Goal: Information Seeking & Learning: Check status

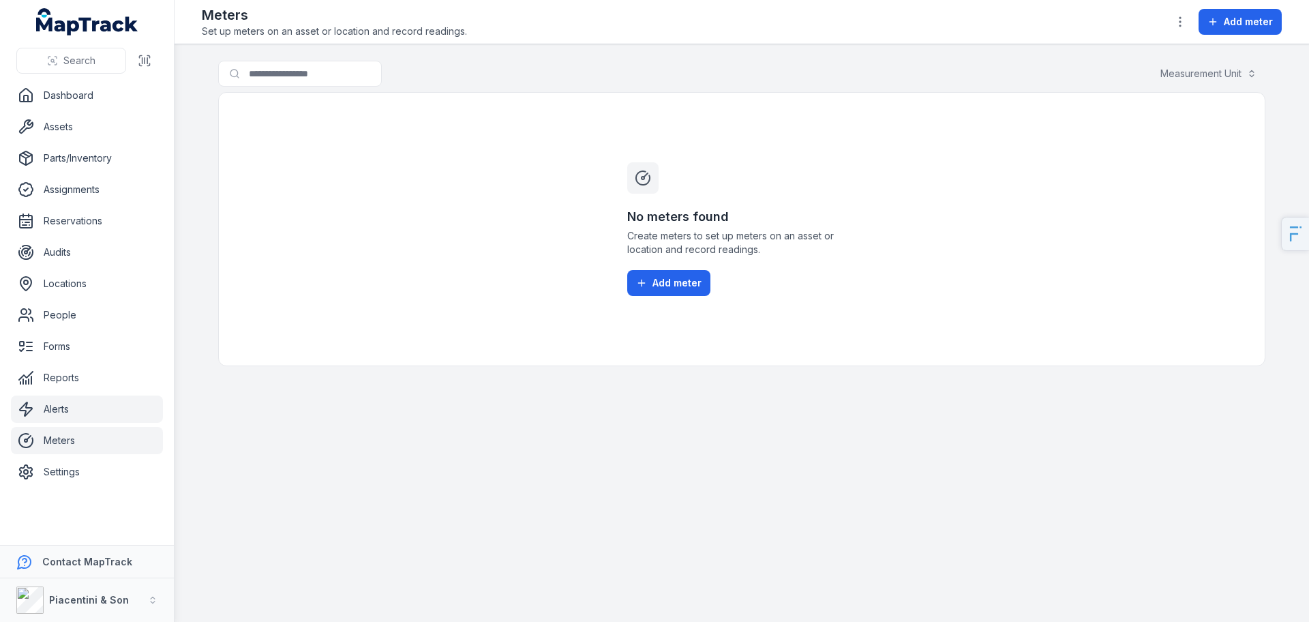
click at [91, 399] on link "Alerts" at bounding box center [87, 408] width 152 height 27
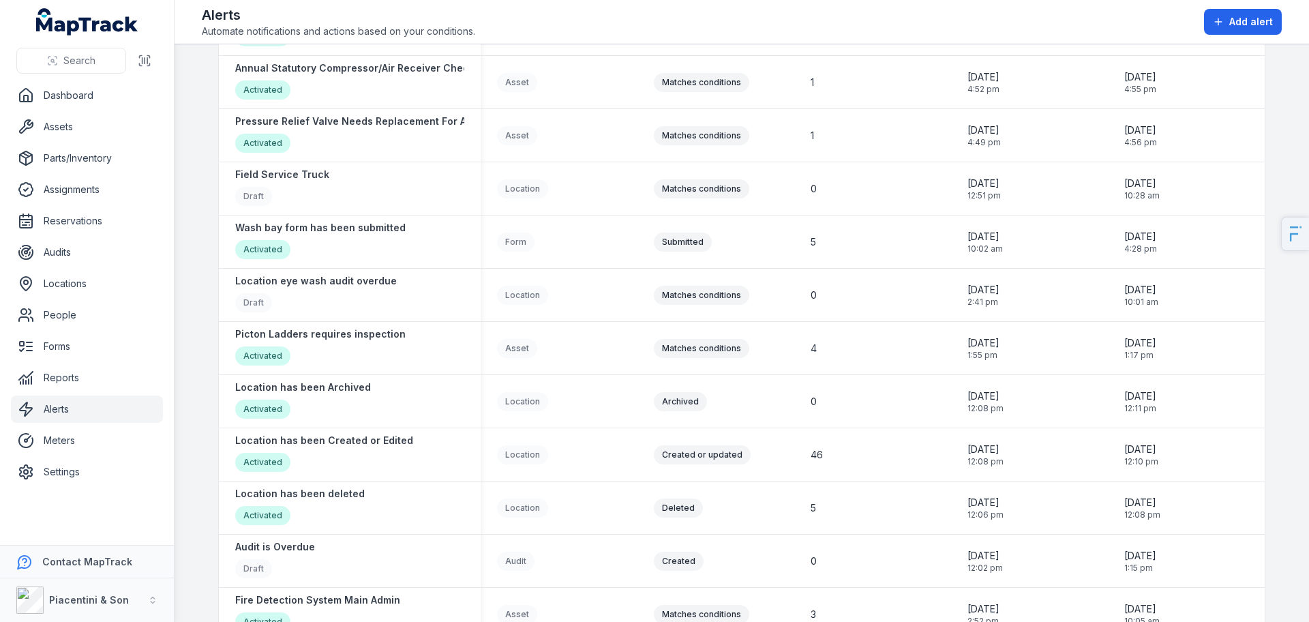
scroll to position [625, 0]
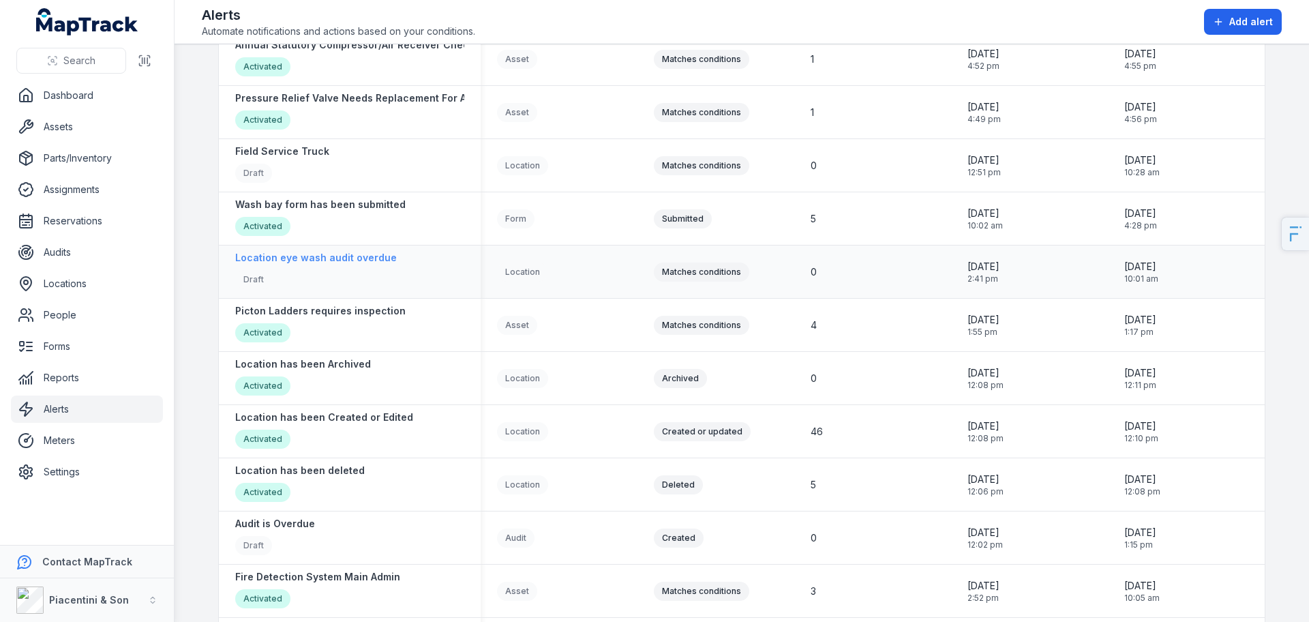
click at [330, 257] on strong "Location eye wash audit overdue" at bounding box center [316, 258] width 162 height 14
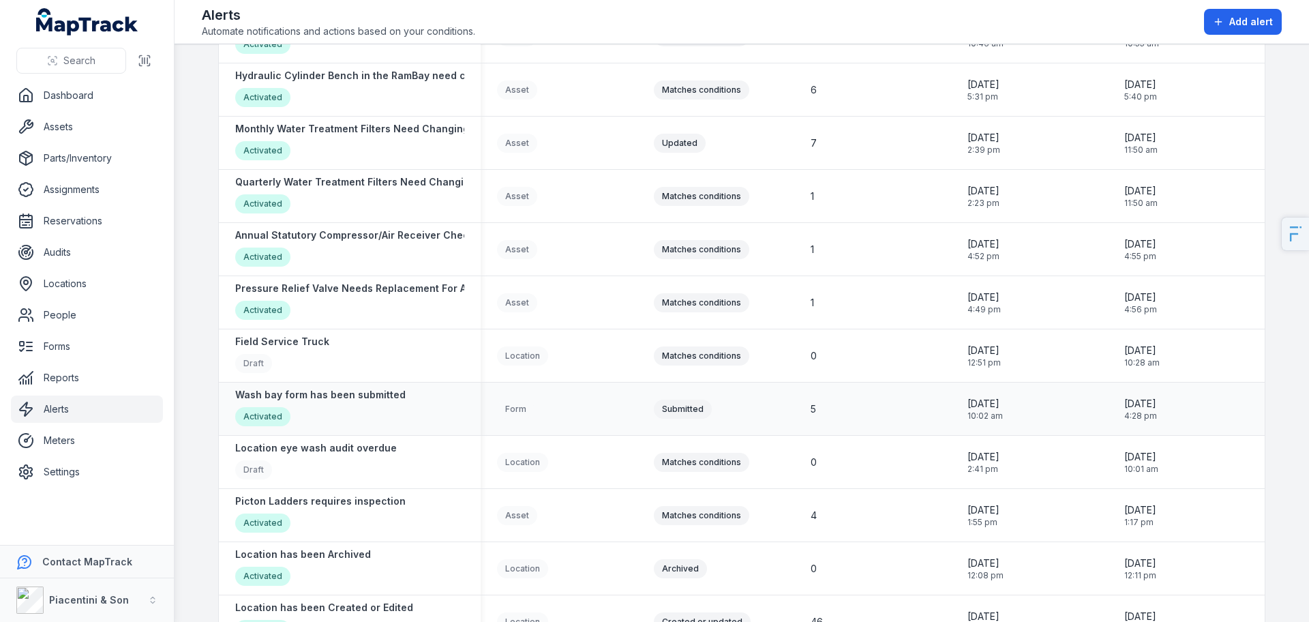
scroll to position [451, 0]
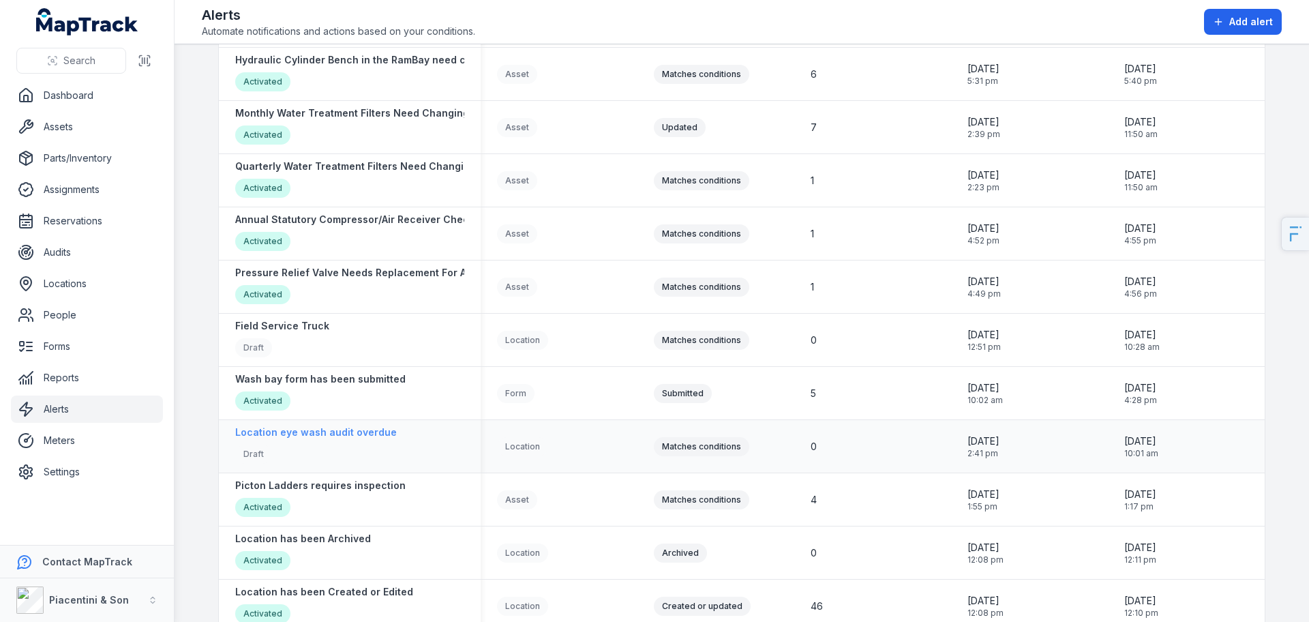
click at [342, 434] on strong "Location eye wash audit overdue" at bounding box center [316, 432] width 162 height 14
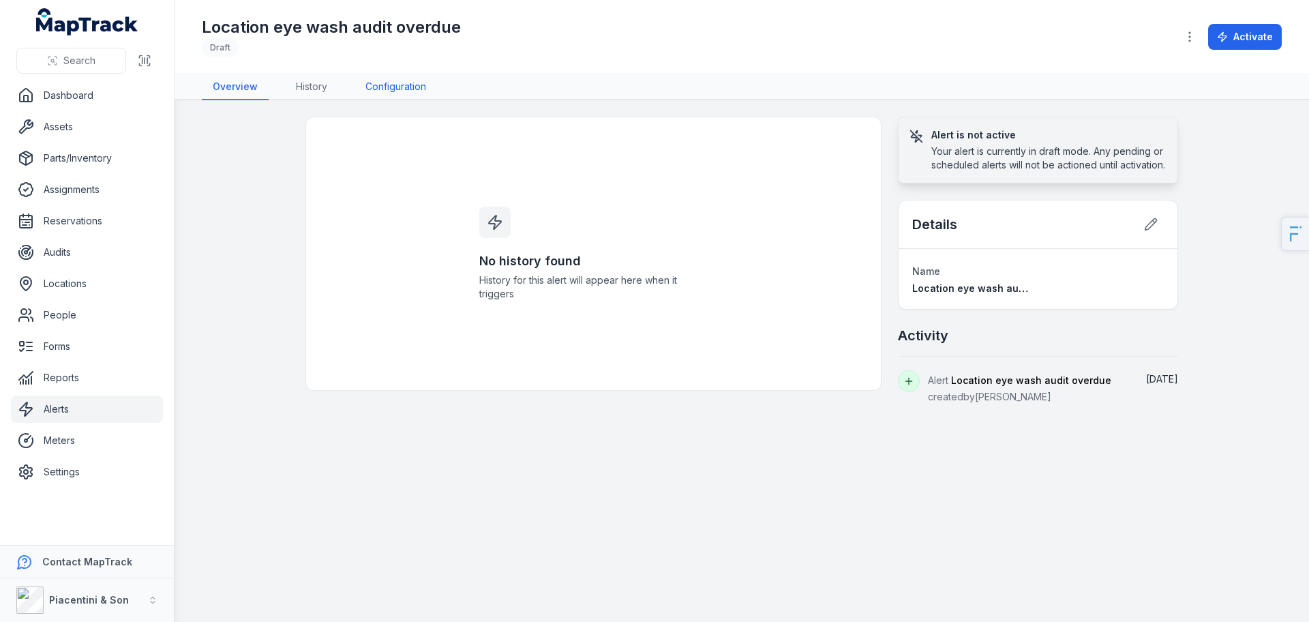
click at [397, 80] on link "Configuration" at bounding box center [395, 87] width 82 height 26
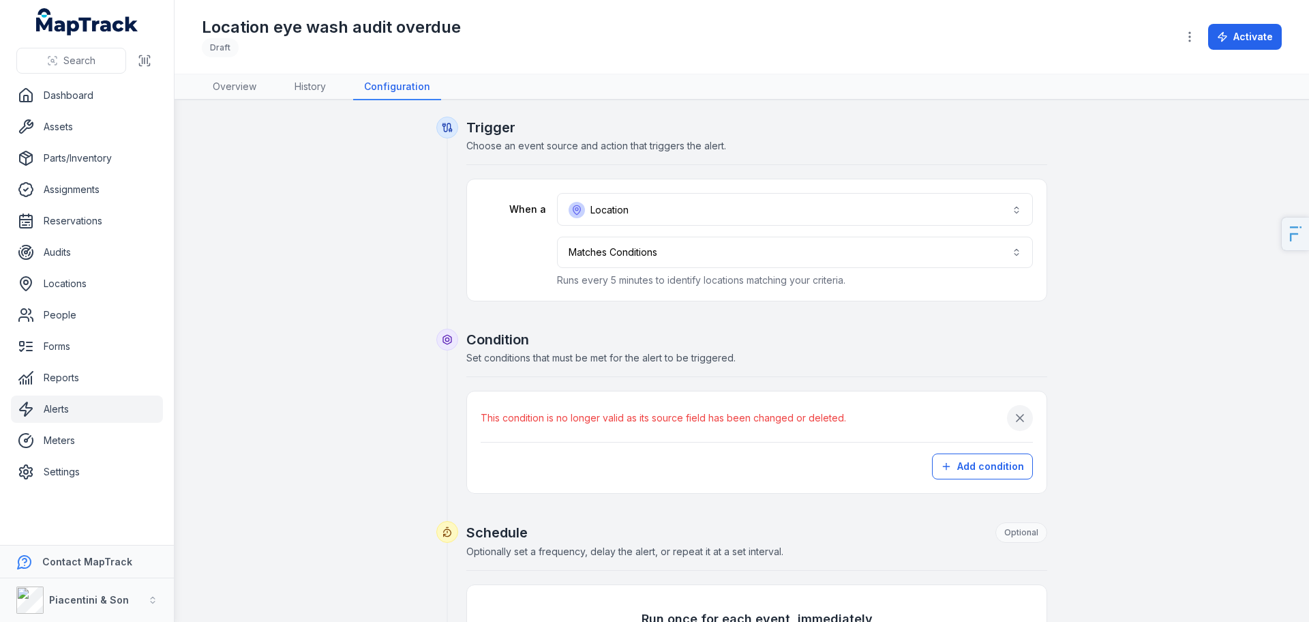
click at [1019, 417] on icon "button" at bounding box center [1020, 418] width 14 height 14
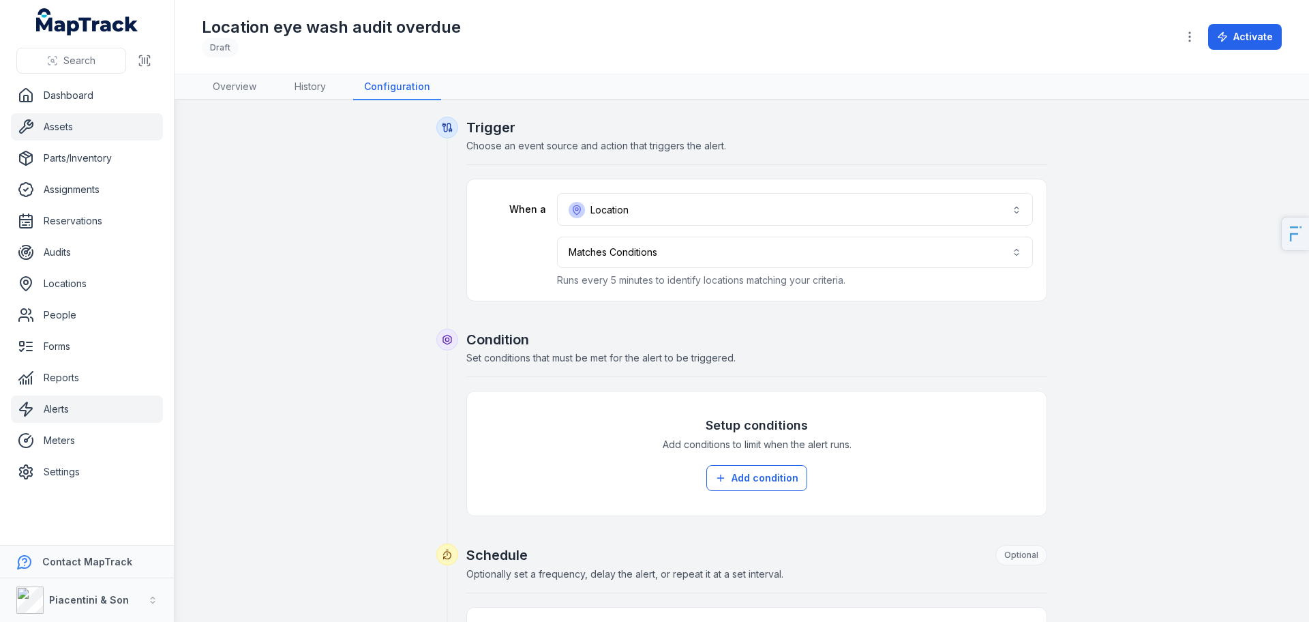
click at [58, 129] on link "Assets" at bounding box center [87, 126] width 152 height 27
